Goal: Find specific page/section: Find specific page/section

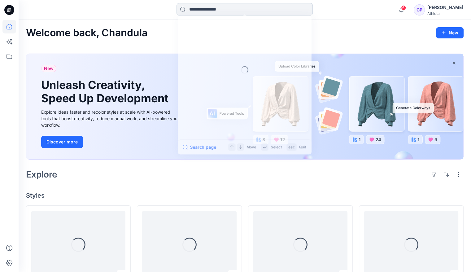
click at [229, 10] on input at bounding box center [244, 9] width 136 height 12
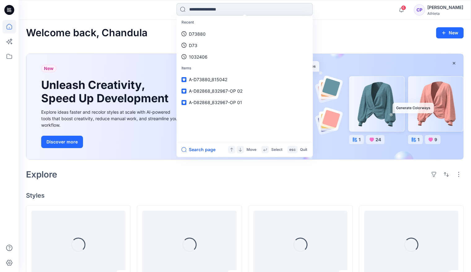
paste input "******"
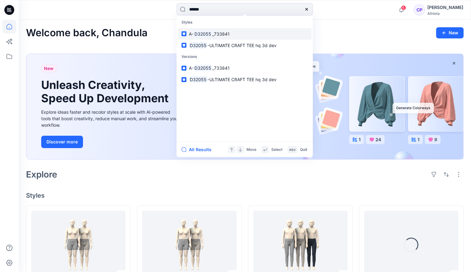
type input "******"
click at [216, 35] on span "_733841" at bounding box center [221, 33] width 18 height 5
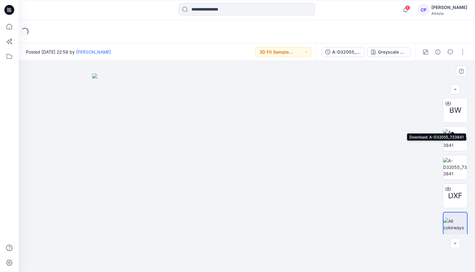
scroll to position [202, 0]
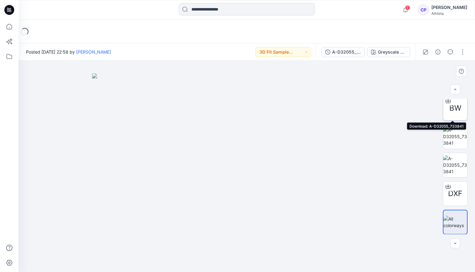
click at [455, 107] on span "BW" at bounding box center [456, 107] width 12 height 11
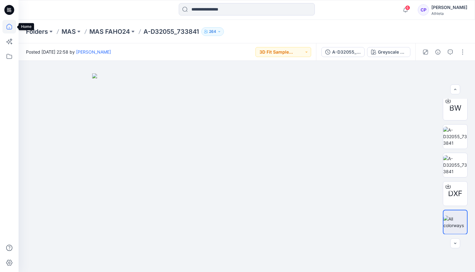
click at [9, 28] on icon at bounding box center [9, 27] width 14 height 14
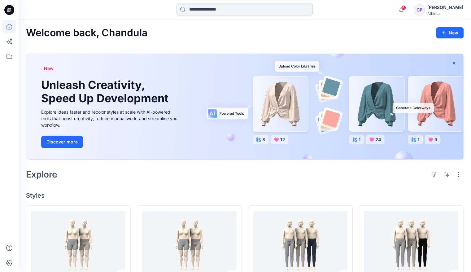
click at [211, 6] on input at bounding box center [244, 9] width 136 height 12
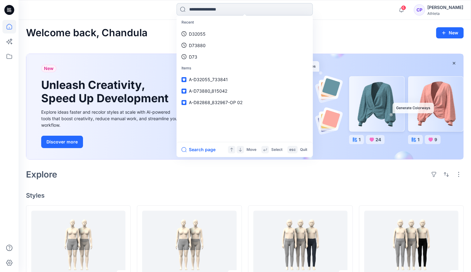
click at [211, 7] on input at bounding box center [244, 9] width 136 height 12
click at [213, 9] on input at bounding box center [244, 9] width 136 height 12
paste input "******"
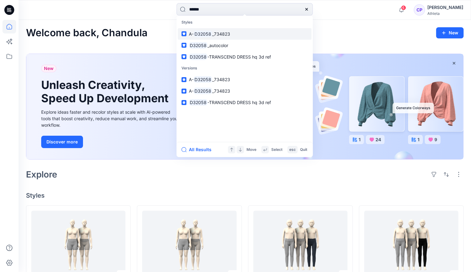
type input "******"
click at [218, 36] on span "_734823" at bounding box center [221, 33] width 18 height 5
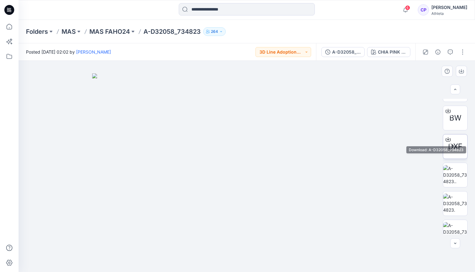
scroll to position [231, 0]
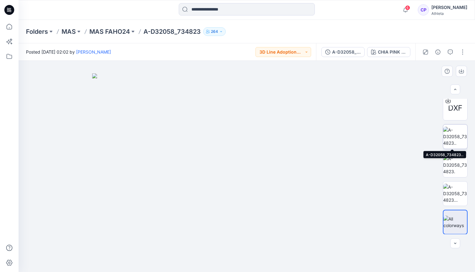
click at [455, 140] on img at bounding box center [455, 136] width 24 height 19
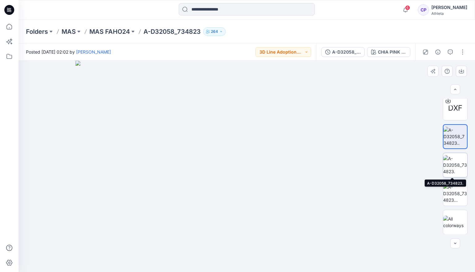
click at [458, 166] on img at bounding box center [455, 164] width 24 height 19
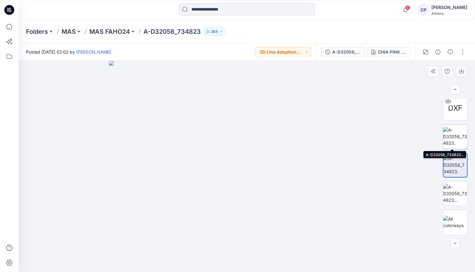
click at [458, 139] on img at bounding box center [455, 136] width 24 height 19
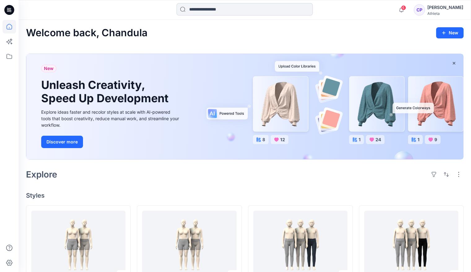
click at [195, 11] on input at bounding box center [244, 9] width 136 height 12
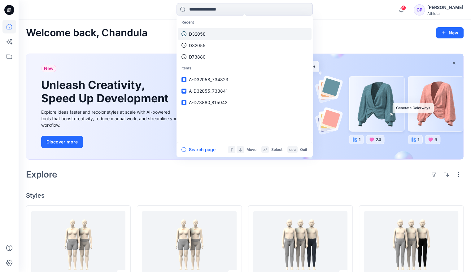
click at [207, 36] on link "D32058" at bounding box center [245, 33] width 134 height 11
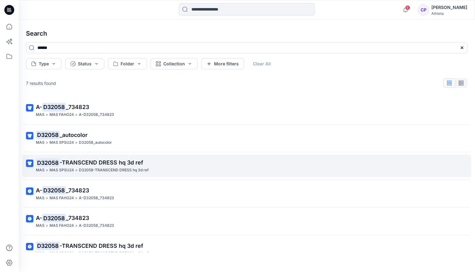
click at [112, 173] on link "D32058 -TRANSCEND DRESS hq 3d ref MAS > MAS SPSU24 > D32058-TRANSCEND DRESS hq …" at bounding box center [246, 165] width 449 height 23
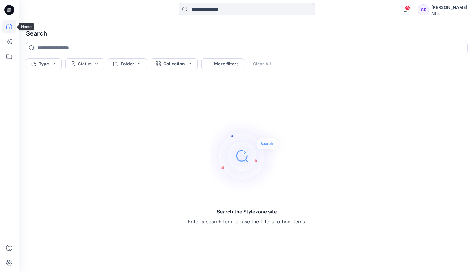
click at [13, 25] on icon at bounding box center [9, 27] width 14 height 14
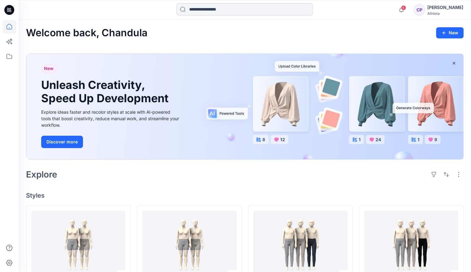
click at [208, 9] on input at bounding box center [244, 9] width 136 height 12
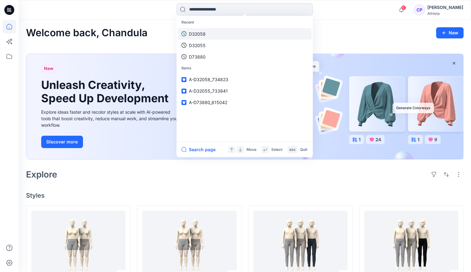
click at [198, 34] on p "D32058" at bounding box center [197, 34] width 17 height 6
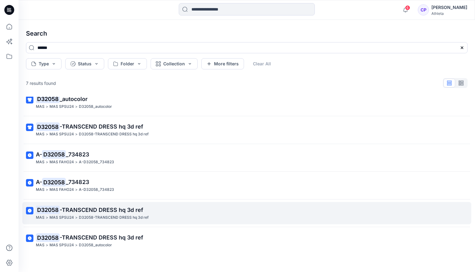
scroll to position [38, 0]
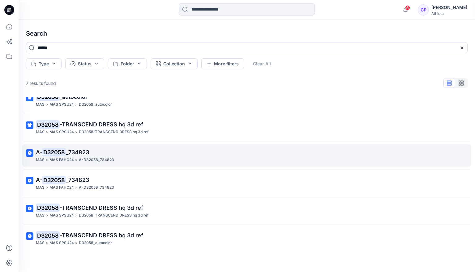
click at [83, 155] on p "A- D32058 _734823" at bounding box center [246, 152] width 421 height 9
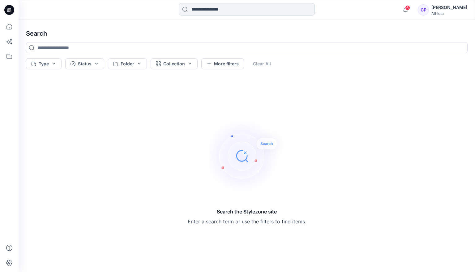
click at [220, 11] on input at bounding box center [247, 9] width 136 height 12
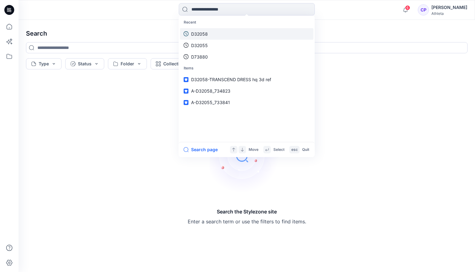
click at [207, 31] on p "D32058" at bounding box center [199, 34] width 17 height 6
type input "******"
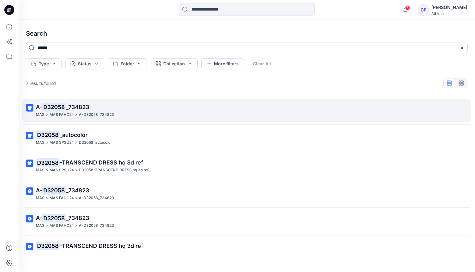
click at [79, 115] on p "A-D32058_734823" at bounding box center [96, 114] width 35 height 6
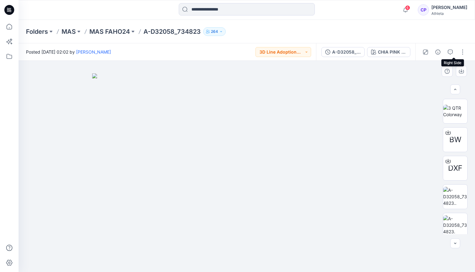
scroll to position [186, 0]
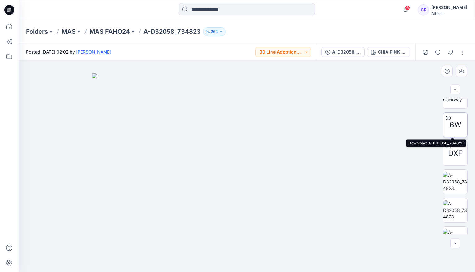
click at [452, 123] on span "BW" at bounding box center [456, 124] width 12 height 11
